Goal: Information Seeking & Learning: Compare options

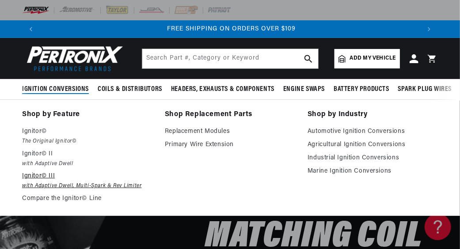
scroll to position [0, 760]
click at [34, 175] on p "Ignitor© III" at bounding box center [87, 176] width 130 height 11
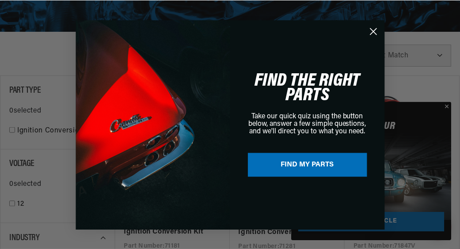
scroll to position [0, 381]
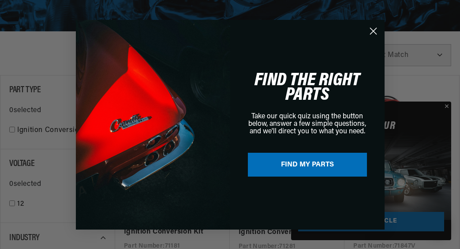
click at [373, 29] on circle "Close dialog" at bounding box center [373, 30] width 15 height 15
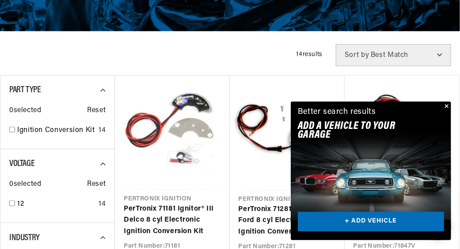
scroll to position [0, 380]
click at [446, 102] on button "Close" at bounding box center [445, 107] width 11 height 11
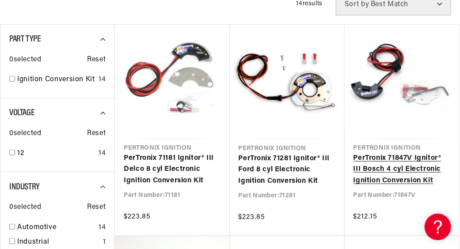
scroll to position [0, 760]
click at [404, 158] on link "PerTronix 71847V Ignitor® III Bosch 4 cyl Electronic Ignition Conversion Kit" at bounding box center [401, 170] width 97 height 34
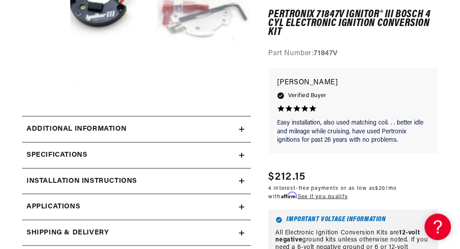
scroll to position [220, 0]
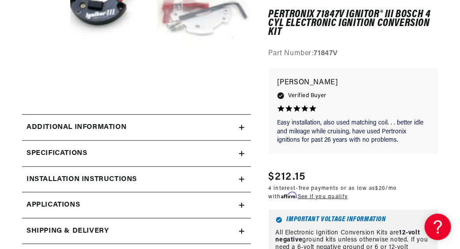
click at [58, 128] on h2 "Additional Information" at bounding box center [76, 127] width 100 height 11
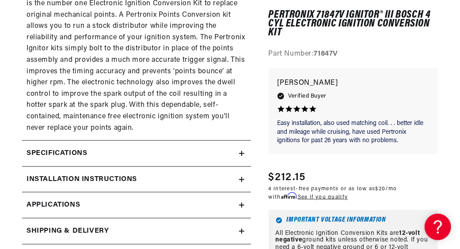
scroll to position [0, 0]
click at [85, 151] on h2 "Specifications" at bounding box center [56, 153] width 60 height 11
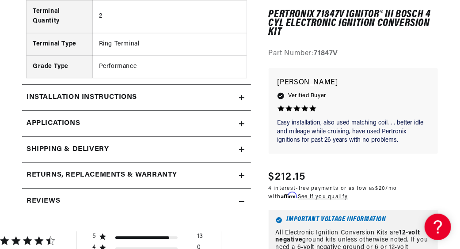
scroll to position [0, 79]
click at [69, 118] on span "Applications" at bounding box center [52, 123] width 53 height 11
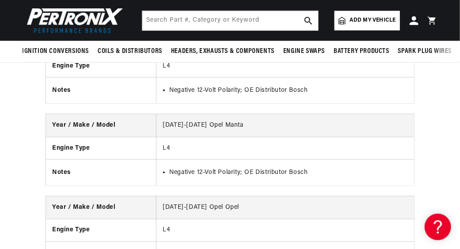
scroll to position [2620, 0]
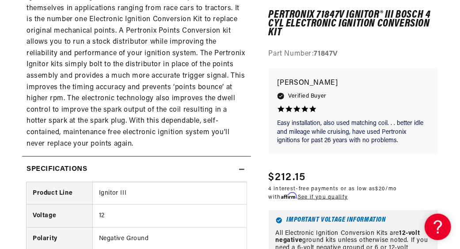
click at [241, 169] on icon at bounding box center [241, 169] width 5 height 5
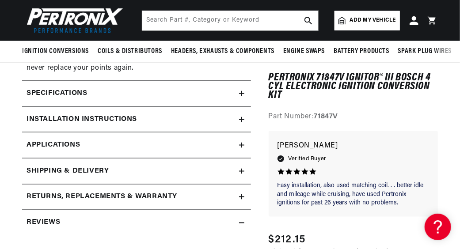
click at [242, 118] on icon at bounding box center [241, 119] width 5 height 5
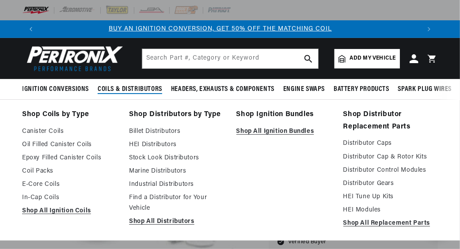
scroll to position [0, 0]
click at [40, 210] on link "Shop All Ignition Coils" at bounding box center [69, 211] width 94 height 11
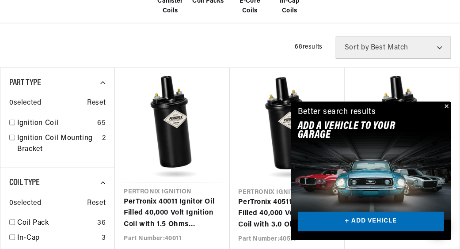
click at [446, 105] on button "Close" at bounding box center [445, 107] width 11 height 11
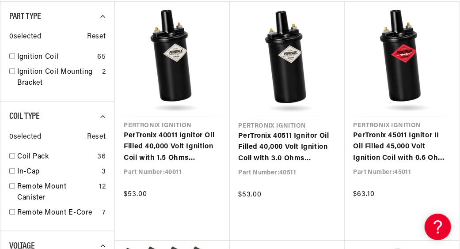
scroll to position [0, 760]
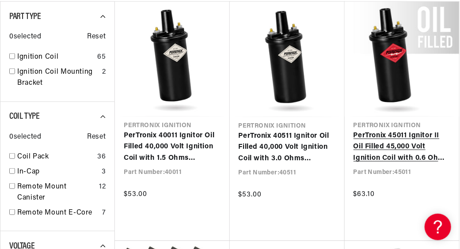
click at [395, 134] on link "PerTronix 45011 Ignitor II Oil Filled 45,000 Volt Ignition Coil with 0.6 Ohms R…" at bounding box center [401, 147] width 97 height 34
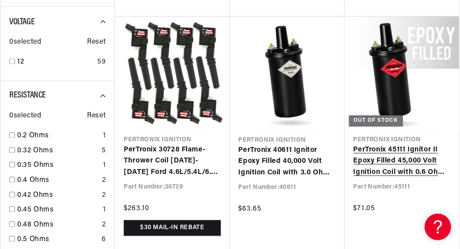
scroll to position [0, 0]
click at [385, 160] on link "PerTronix 45111 Ignitor II Epoxy Filled 45,000 Volt Ignition Coil with 0.6 Ohms…" at bounding box center [401, 162] width 97 height 34
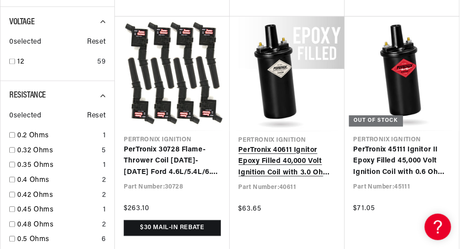
scroll to position [0, 760]
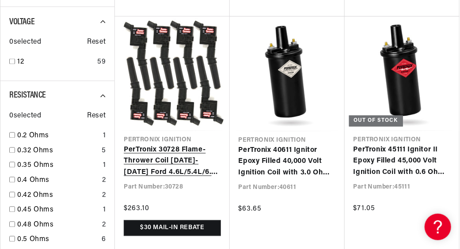
click at [188, 148] on link "PerTronix 30728 Flame-Thrower Coil 1998-2009 Ford 4.6L/5.4L/6.8L Modular 2-Valv…" at bounding box center [172, 162] width 97 height 34
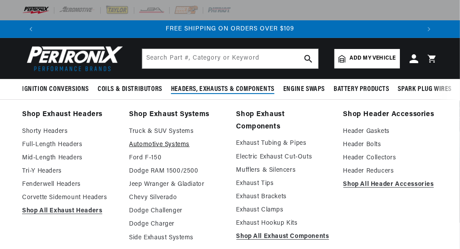
click at [170, 144] on link "Automotive Systems" at bounding box center [176, 145] width 94 height 11
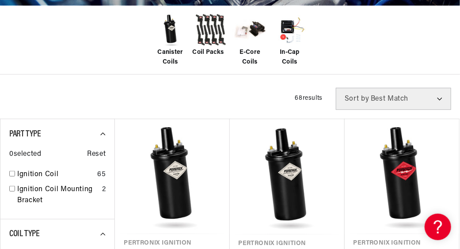
scroll to position [220, 0]
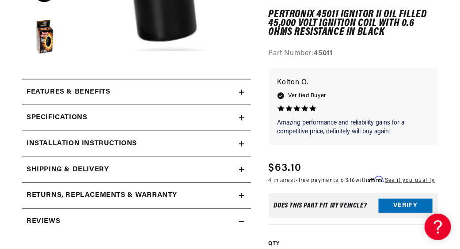
scroll to position [262, 0]
click at [91, 89] on h2 "Features & Benefits" at bounding box center [67, 91] width 83 height 11
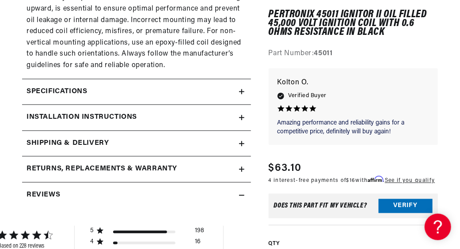
scroll to position [0, 760]
click at [112, 86] on div "Specifications" at bounding box center [130, 91] width 217 height 11
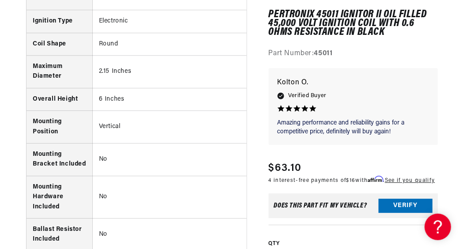
scroll to position [0, 0]
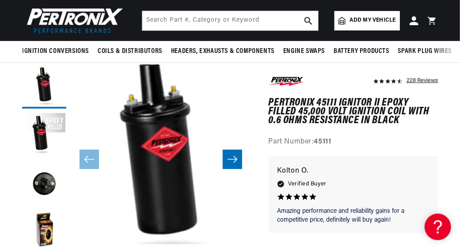
scroll to position [65, 0]
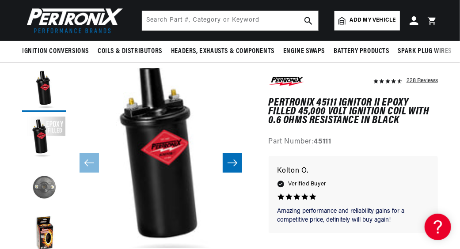
click at [44, 186] on button "Load image 3 in gallery view" at bounding box center [44, 187] width 44 height 44
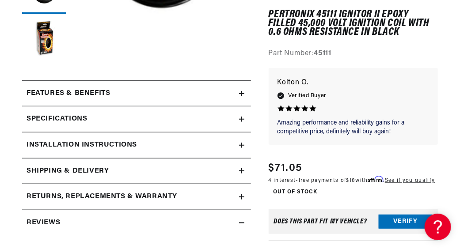
scroll to position [0, 760]
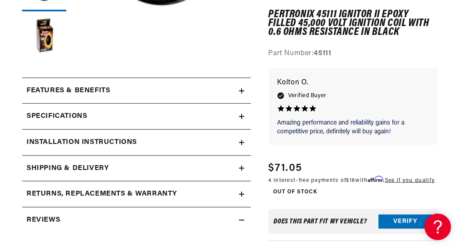
click at [89, 87] on h2 "Features & Benefits" at bounding box center [67, 90] width 83 height 11
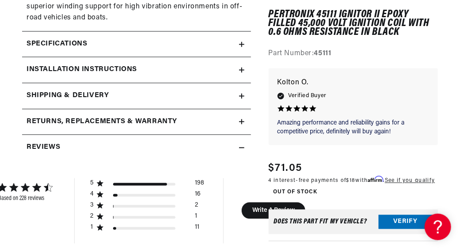
scroll to position [616, 0]
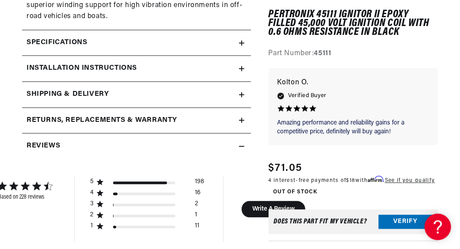
click at [77, 38] on h2 "Specifications" at bounding box center [56, 43] width 60 height 11
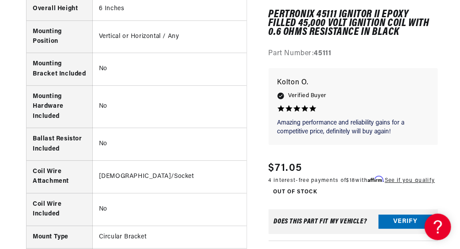
scroll to position [914, 0]
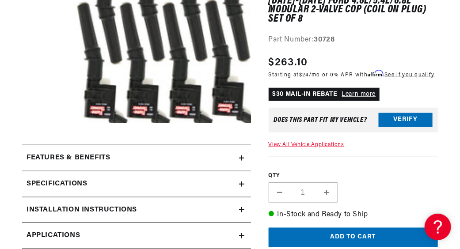
scroll to position [193, 0]
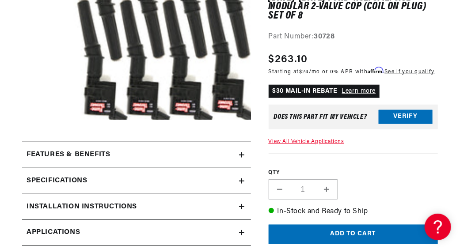
click at [73, 154] on h2 "Features & Benefits" at bounding box center [67, 154] width 83 height 11
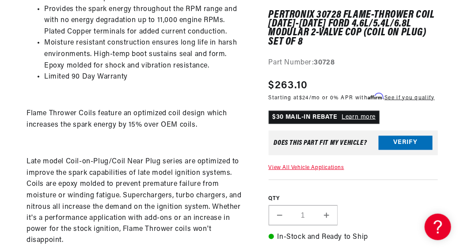
scroll to position [0, 0]
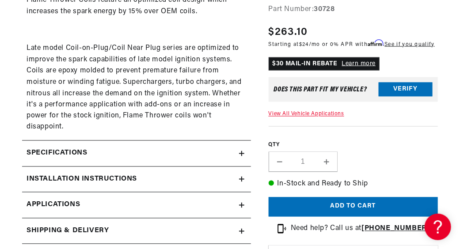
click at [136, 149] on div "Specifications" at bounding box center [130, 153] width 217 height 11
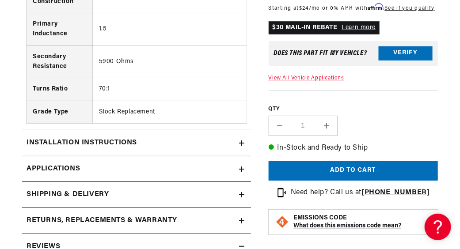
click at [75, 163] on span "Applications" at bounding box center [52, 168] width 53 height 11
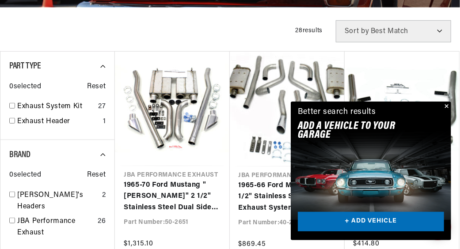
click at [446, 105] on button "Close" at bounding box center [445, 107] width 11 height 11
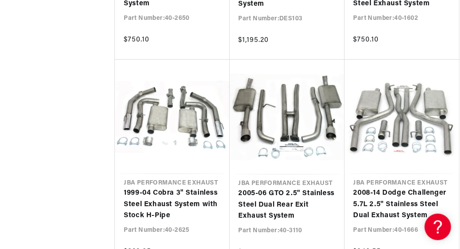
scroll to position [886, 0]
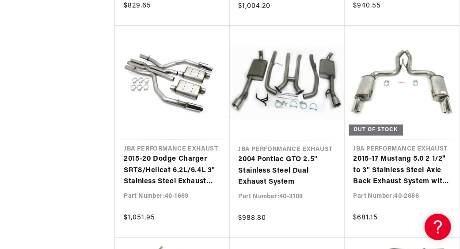
scroll to position [1089, 0]
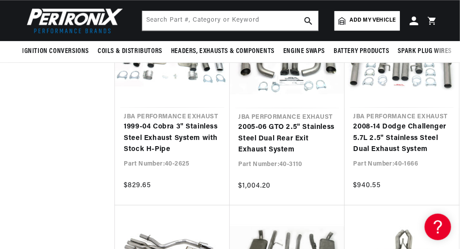
scroll to position [894, 0]
